Goal: Information Seeking & Learning: Learn about a topic

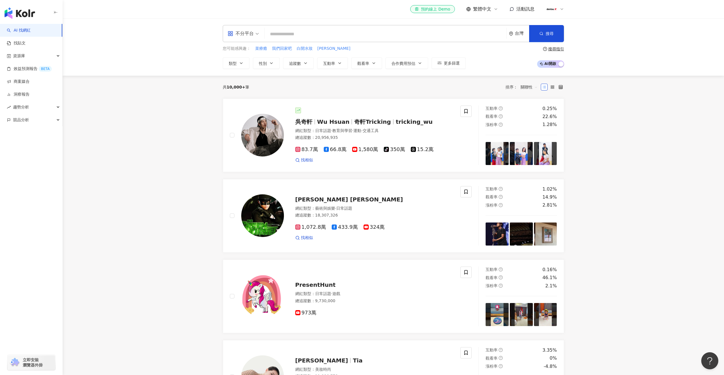
click at [304, 38] on input "search" at bounding box center [385, 34] width 237 height 11
type input "**"
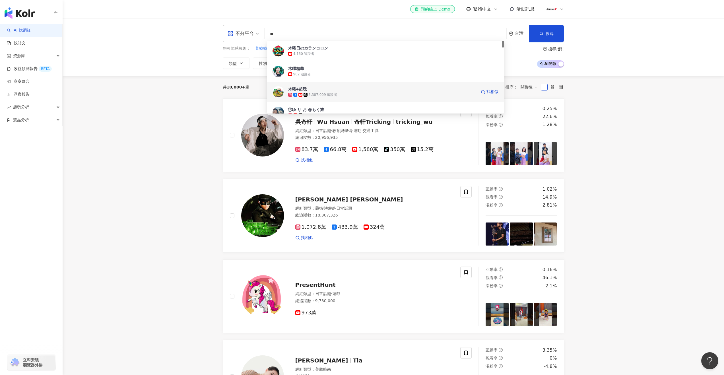
click at [316, 95] on div "3,387,009 追蹤者" at bounding box center [323, 94] width 29 height 5
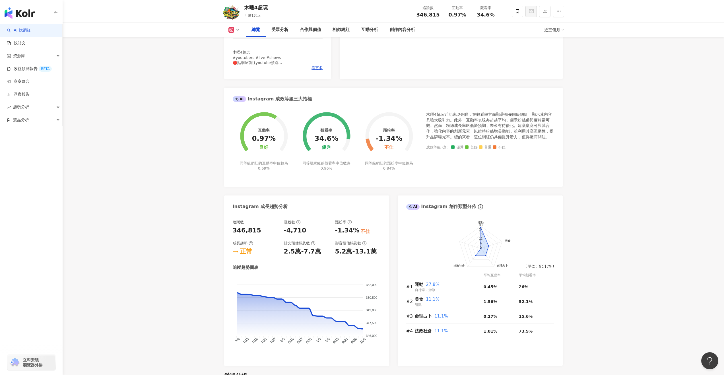
scroll to position [91, 0]
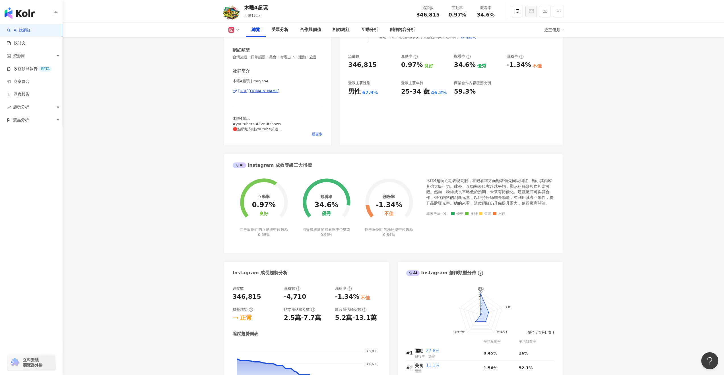
click at [232, 30] on icon at bounding box center [231, 29] width 3 height 3
click at [241, 68] on button "YouTube" at bounding box center [243, 67] width 34 height 8
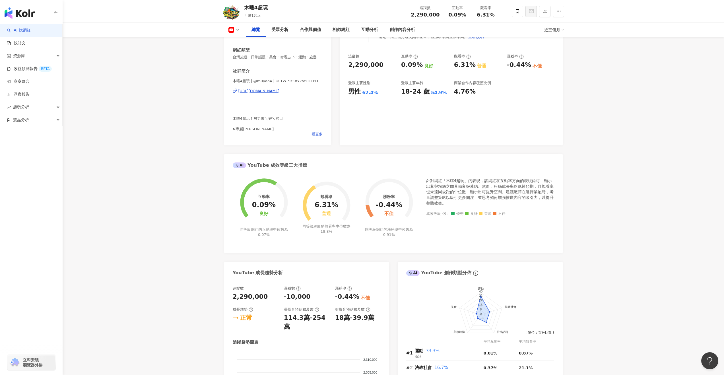
scroll to position [255, 0]
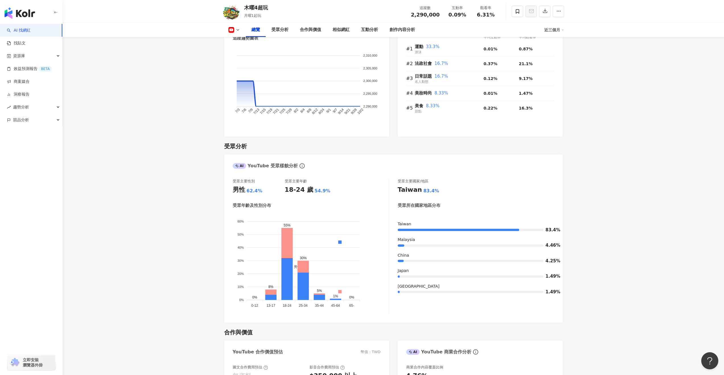
scroll to position [0, 0]
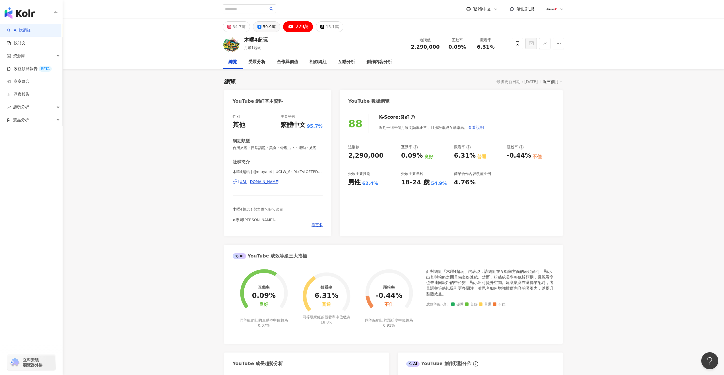
click at [267, 27] on div "59.9萬" at bounding box center [269, 27] width 13 height 8
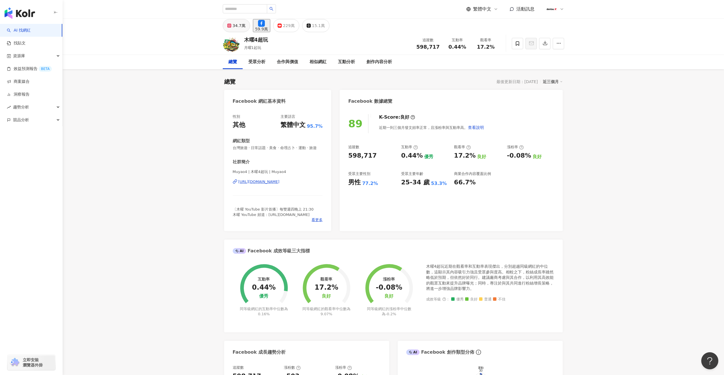
click at [237, 28] on div "34.7萬" at bounding box center [239, 26] width 13 height 8
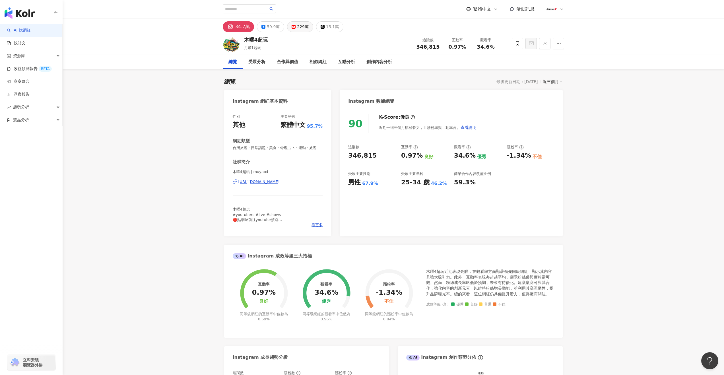
click at [292, 29] on button "229萬" at bounding box center [300, 26] width 26 height 11
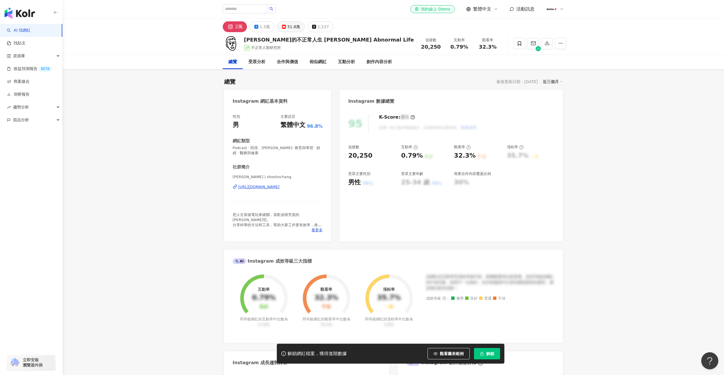
click at [285, 28] on button "51.8萬" at bounding box center [290, 26] width 27 height 11
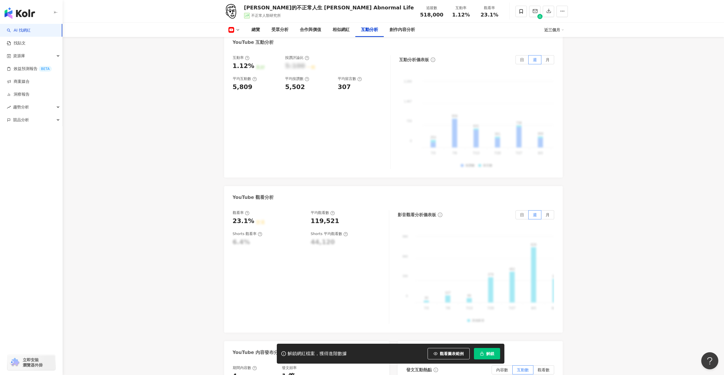
scroll to position [958, 0]
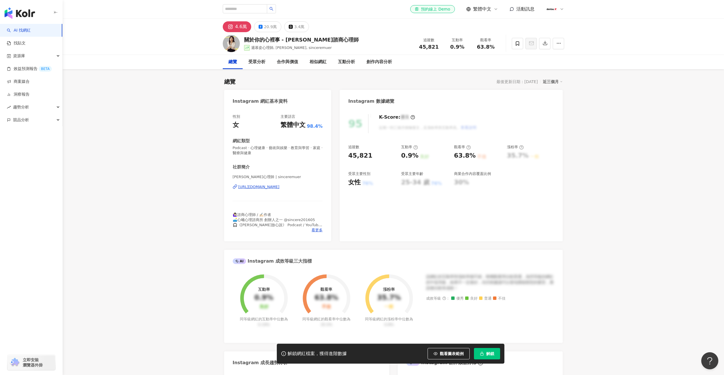
drag, startPoint x: 283, startPoint y: 39, endPoint x: 298, endPoint y: 40, distance: 15.2
click at [298, 40] on div "關於你的心裡事 - [PERSON_NAME]諮商心理師" at bounding box center [301, 39] width 115 height 7
drag, startPoint x: 298, startPoint y: 40, endPoint x: 287, endPoint y: 41, distance: 12.0
click at [287, 41] on div "關於你的心裡事 - [PERSON_NAME]諮商心理師" at bounding box center [301, 39] width 115 height 7
copy div "[PERSON_NAME]"
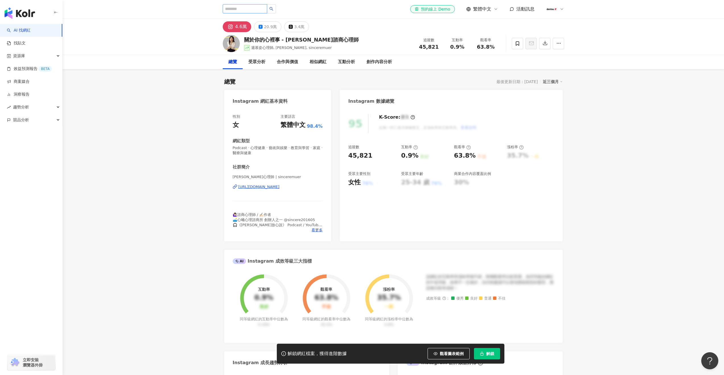
click at [250, 8] on input "search" at bounding box center [245, 8] width 44 height 9
paste input "***"
type input "***"
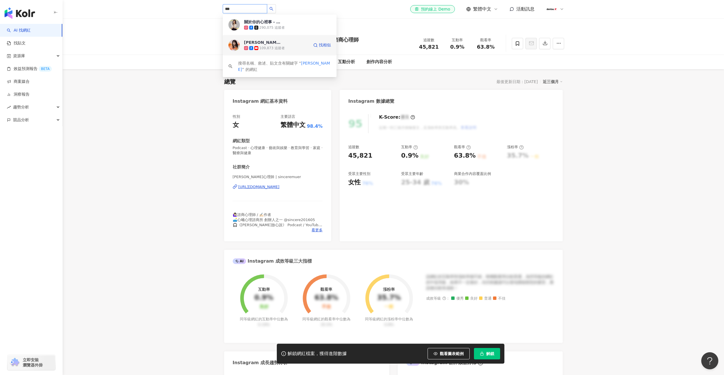
click at [252, 45] on div "109,873 追蹤者" at bounding box center [276, 48] width 65 height 6
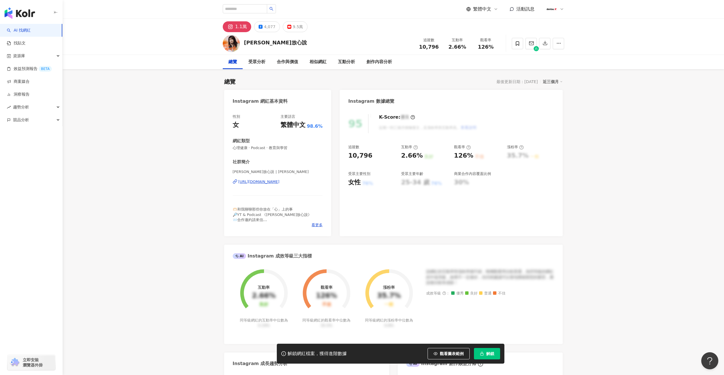
click at [288, 34] on div "[PERSON_NAME]放心說 追蹤數 10,796 互動率 2.66% 觀看率 126%" at bounding box center [393, 43] width 364 height 22
click at [289, 32] on div "周慕姿放心說 追蹤數 10,796 互動率 2.66% 觀看率 126%" at bounding box center [393, 43] width 364 height 22
click at [289, 30] on button "9.5萬" at bounding box center [295, 26] width 25 height 11
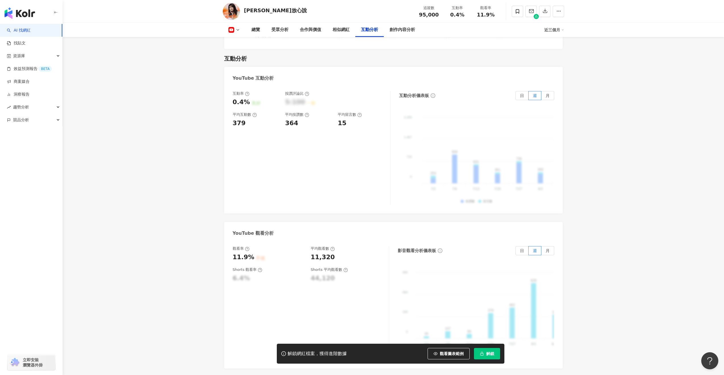
scroll to position [922, 0]
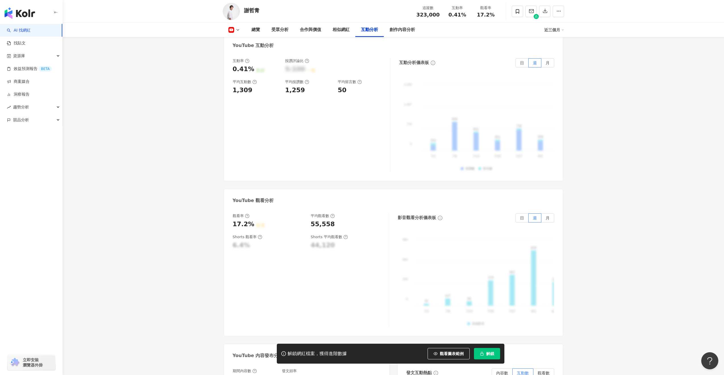
scroll to position [961, 0]
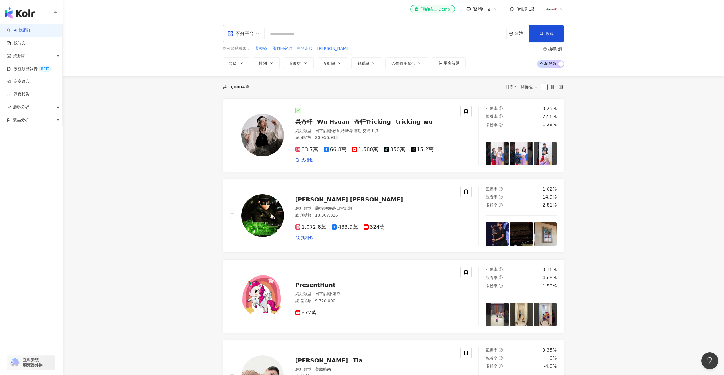
click at [280, 35] on input "search" at bounding box center [385, 34] width 237 height 11
type input "*"
type input "***"
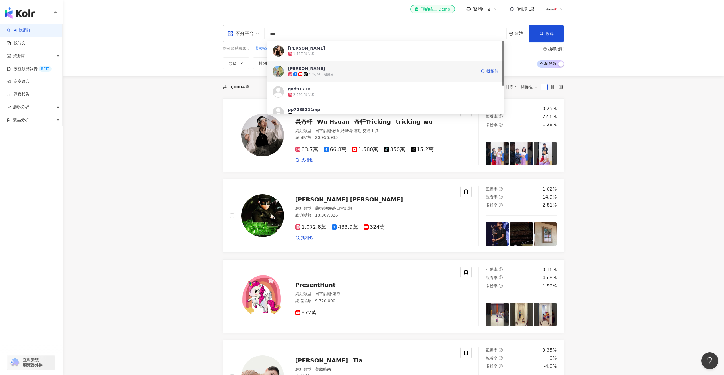
click at [301, 71] on div "476,245 追蹤者" at bounding box center [382, 74] width 188 height 6
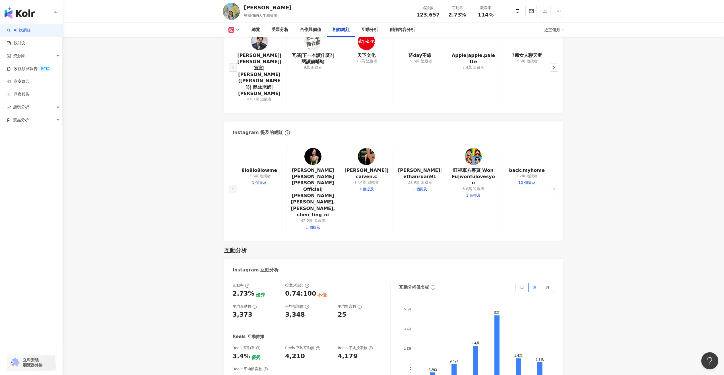
scroll to position [1026, 0]
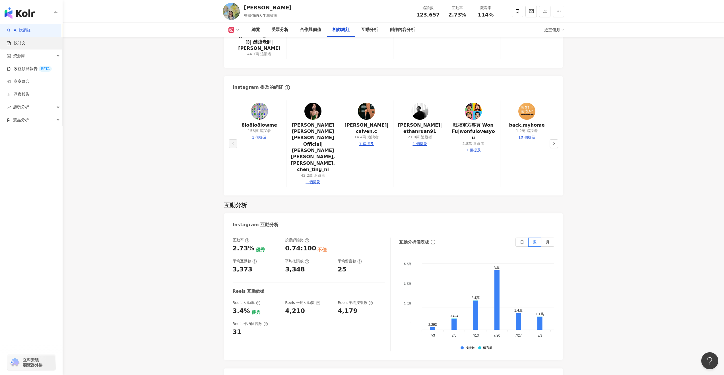
click at [26, 42] on link "找貼文" at bounding box center [16, 43] width 19 height 6
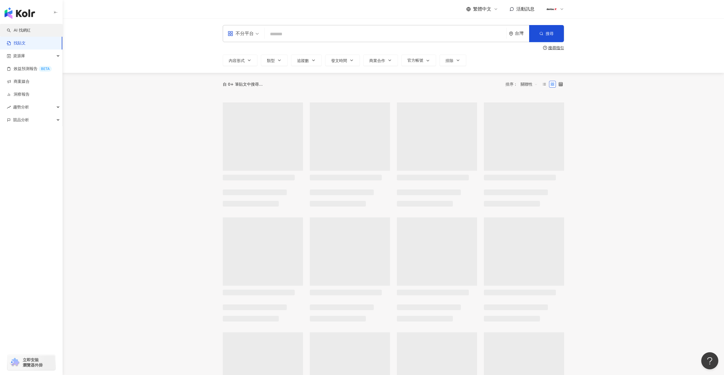
click at [31, 32] on link "AI 找網紅" at bounding box center [19, 31] width 24 height 6
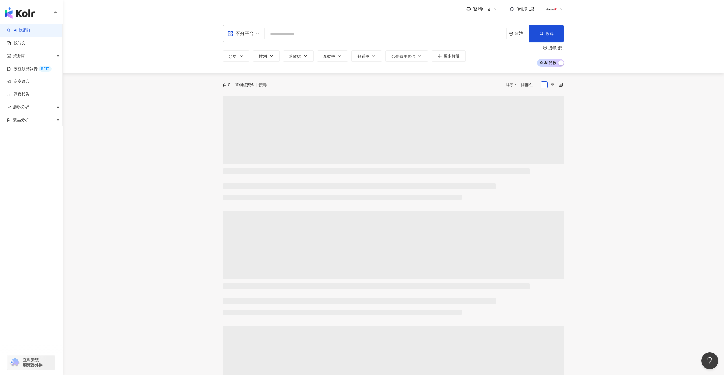
click at [305, 37] on input "search" at bounding box center [385, 34] width 237 height 11
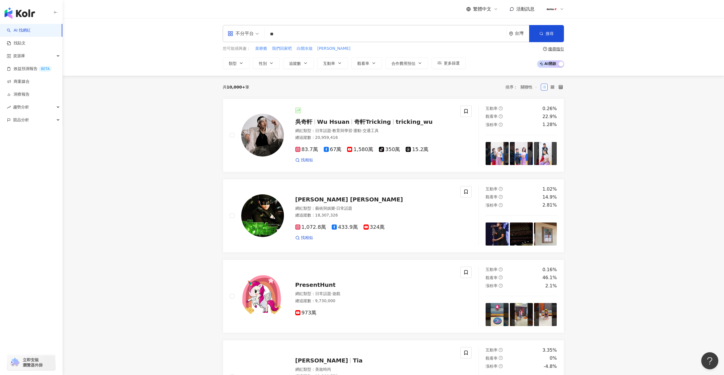
type input "*"
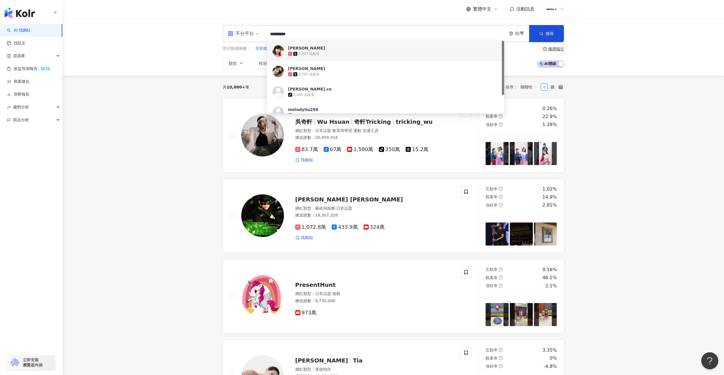
type input "**********"
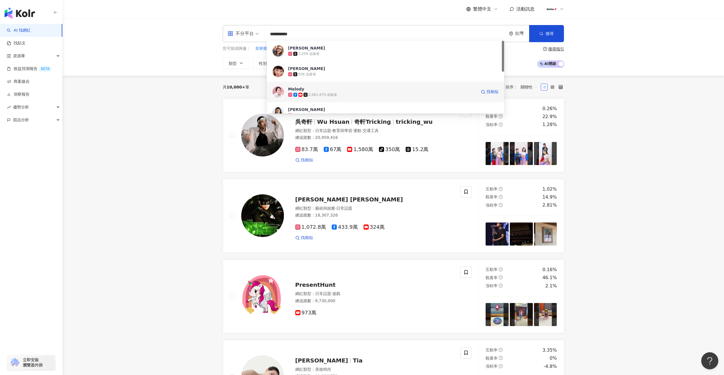
click at [308, 91] on span "Melody" at bounding box center [382, 89] width 188 height 6
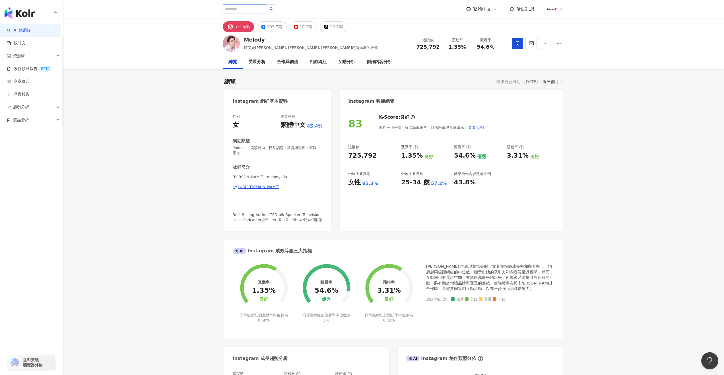
click at [236, 13] on input "search" at bounding box center [245, 8] width 44 height 9
type input "****"
click at [262, 39] on div "理科太太 Li Ke Tai Tai 2,576,137 追蹤者 找相似" at bounding box center [280, 45] width 114 height 20
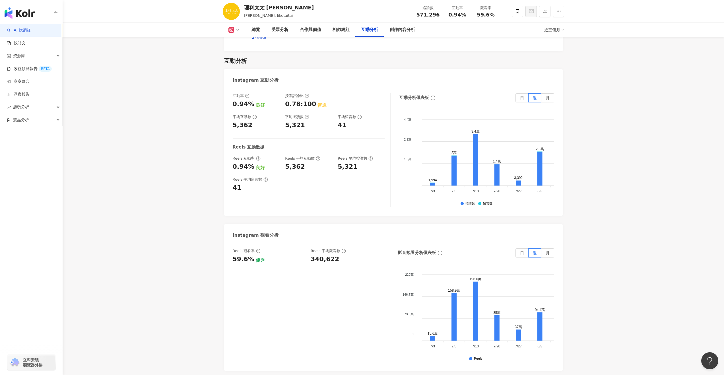
scroll to position [1059, 0]
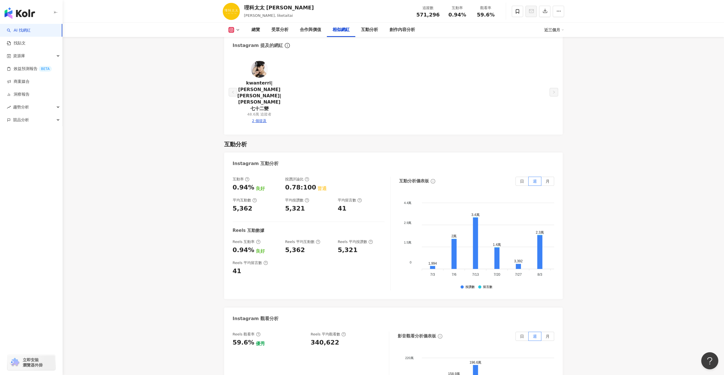
click at [163, 162] on main "57.1萬 69.8萬 112萬 18.7萬 理科太太 [PERSON_NAME] Ke Tai Tai Evelyn [PERSON_NAME], like…" at bounding box center [394, 50] width 662 height 2181
